Goal: Navigation & Orientation: Go to known website

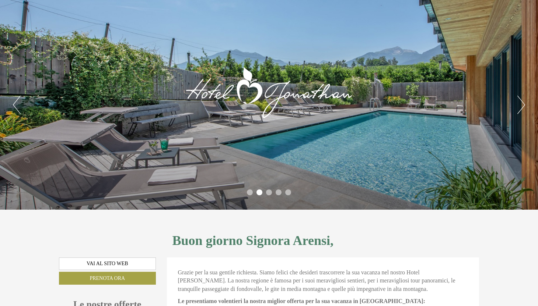
click at [519, 109] on button "Next" at bounding box center [521, 105] width 8 height 18
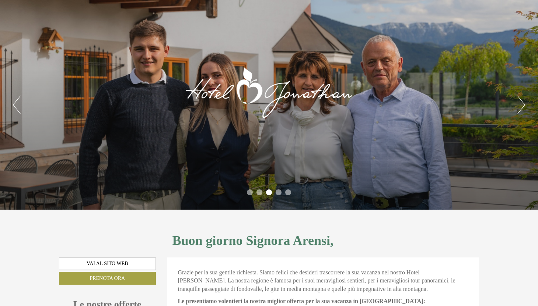
click at [519, 109] on button "Next" at bounding box center [521, 105] width 8 height 18
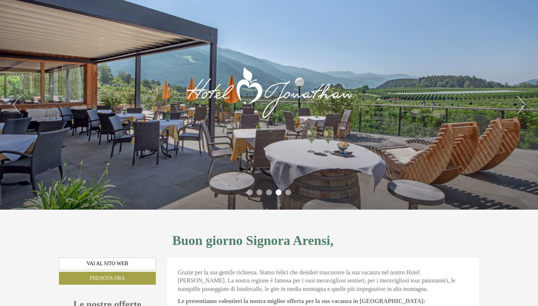
click at [519, 109] on button "Next" at bounding box center [521, 105] width 8 height 18
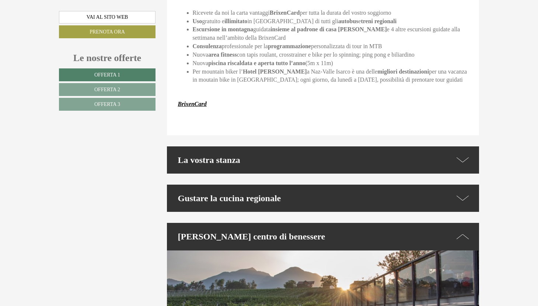
scroll to position [1971, 0]
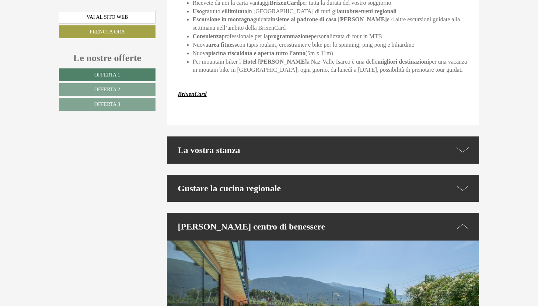
click at [470, 141] on div "La vostra stanza" at bounding box center [323, 150] width 312 height 27
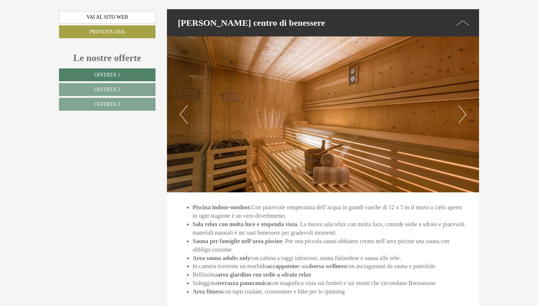
scroll to position [2342, 0]
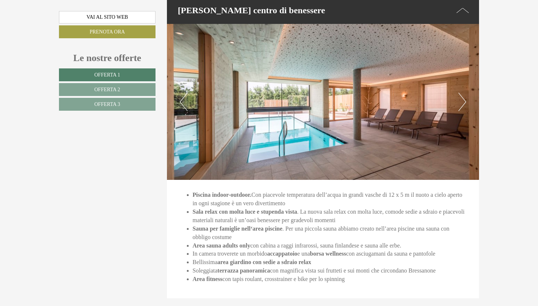
click at [459, 94] on button "Next" at bounding box center [462, 102] width 8 height 18
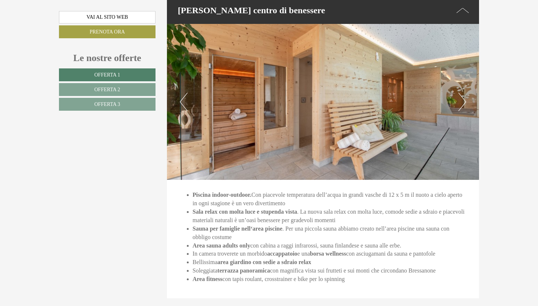
click at [459, 94] on button "Next" at bounding box center [462, 102] width 8 height 18
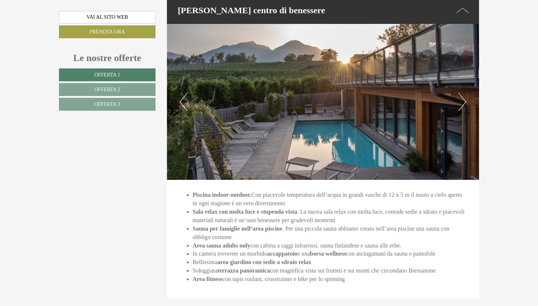
click at [459, 94] on button "Next" at bounding box center [462, 102] width 8 height 18
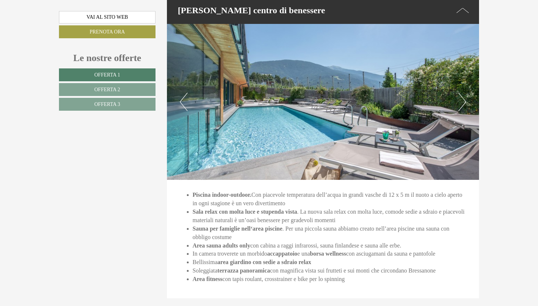
click at [459, 94] on button "Next" at bounding box center [462, 102] width 8 height 18
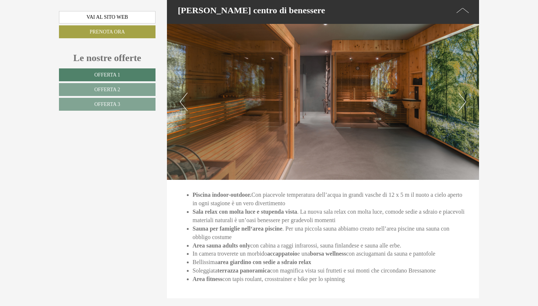
click at [459, 94] on button "Next" at bounding box center [462, 102] width 8 height 18
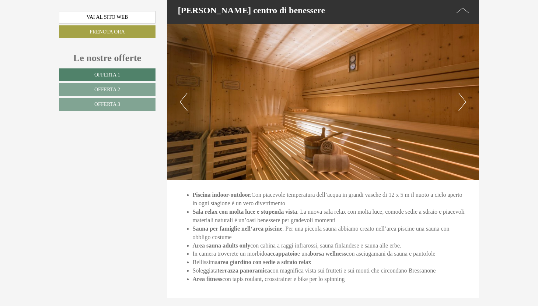
click at [459, 94] on button "Next" at bounding box center [462, 102] width 8 height 18
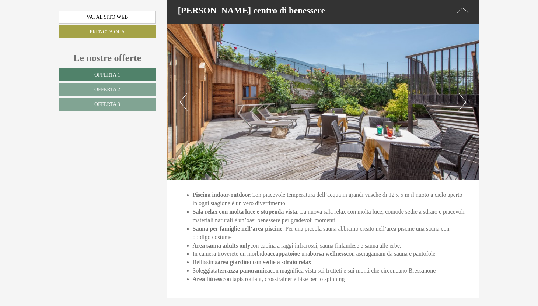
click at [459, 94] on button "Next" at bounding box center [462, 102] width 8 height 18
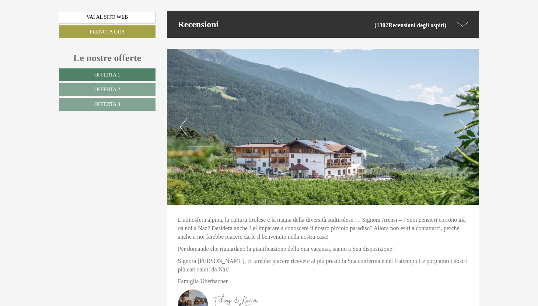
scroll to position [2681, 0]
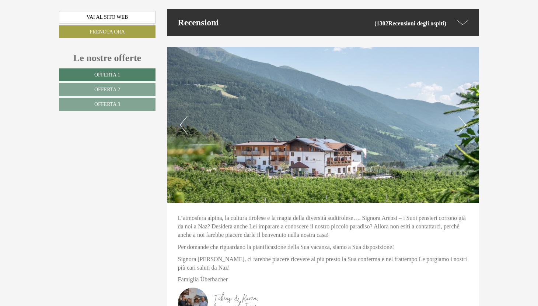
click at [465, 17] on icon at bounding box center [462, 22] width 13 height 11
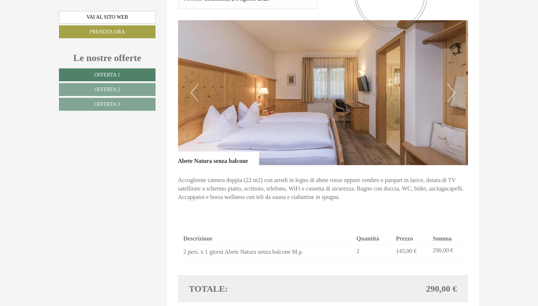
scroll to position [929, 0]
click at [456, 87] on img at bounding box center [323, 93] width 290 height 145
click at [452, 84] on button "Next" at bounding box center [451, 93] width 8 height 18
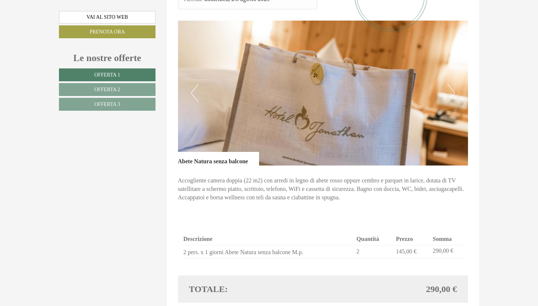
click at [452, 85] on button "Next" at bounding box center [451, 93] width 8 height 18
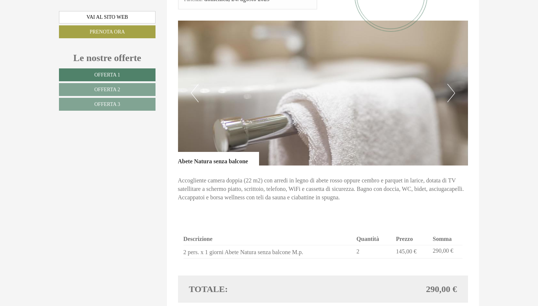
click at [452, 85] on button "Next" at bounding box center [451, 93] width 8 height 18
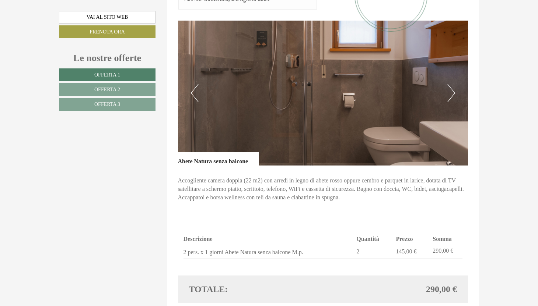
click at [452, 85] on button "Next" at bounding box center [451, 93] width 8 height 18
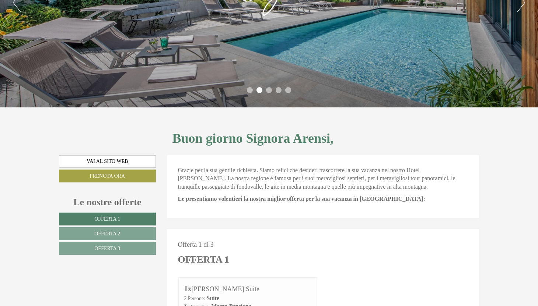
scroll to position [0, 0]
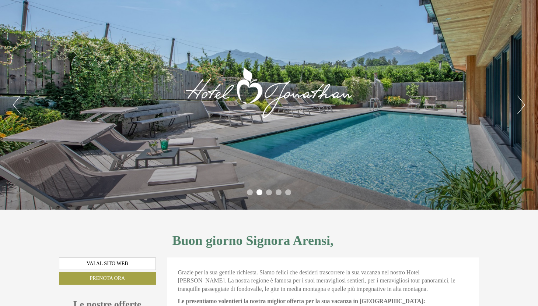
click at [296, 94] on div at bounding box center [269, 92] width 176 height 122
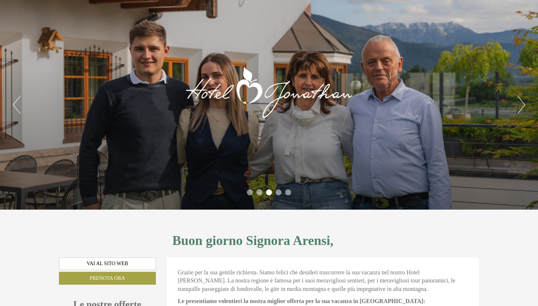
click at [275, 94] on div at bounding box center [269, 92] width 176 height 122
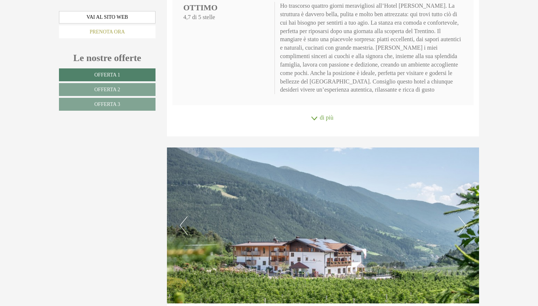
scroll to position [2903, 0]
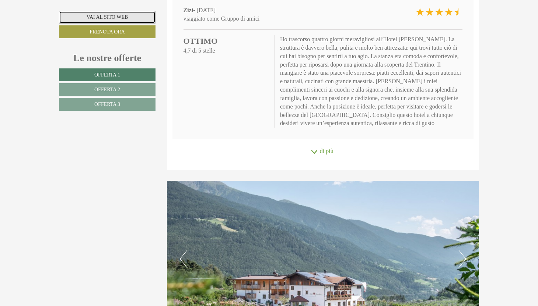
click at [124, 17] on link "Vai al sito web" at bounding box center [107, 17] width 96 height 13
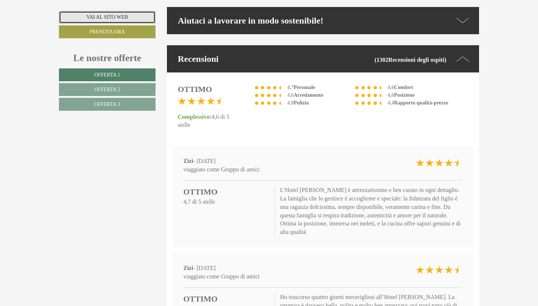
scroll to position [2594, 0]
